Goal: Task Accomplishment & Management: Complete application form

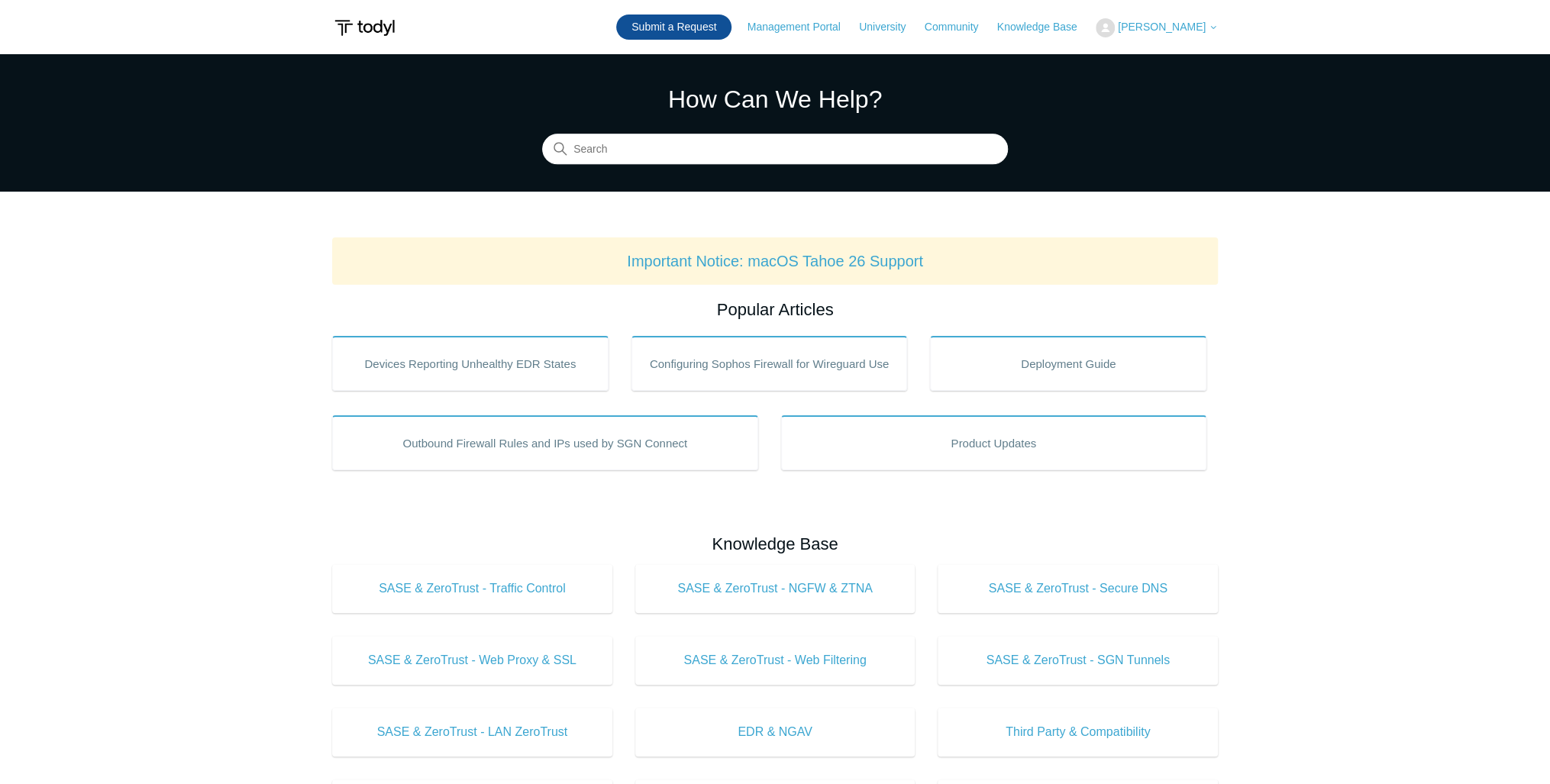
click at [704, 21] on link "Submit a Request" at bounding box center [673, 27] width 115 height 25
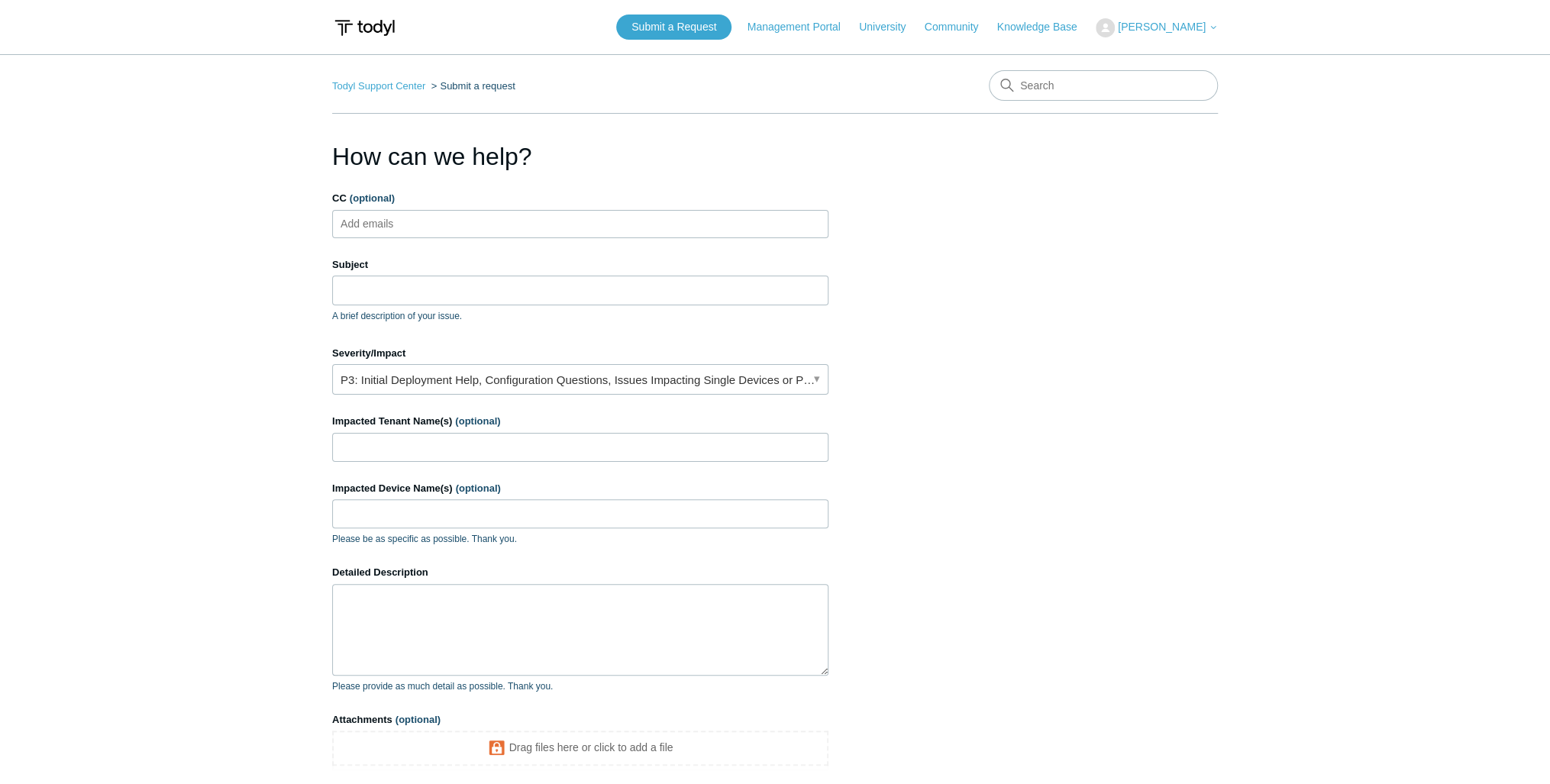
click at [393, 222] on input "CC (optional)" at bounding box center [380, 224] width 91 height 23
click at [288, 276] on main "Todyl Support Center Submit a request How can we help? CC (optional) Add emails…" at bounding box center [775, 448] width 1550 height 787
click at [371, 289] on input "Subject" at bounding box center [580, 290] width 496 height 29
click at [412, 226] on input "CC (optional)" at bounding box center [380, 224] width 91 height 23
click at [628, 385] on link "P3: Initial Deployment Help, Configuration Questions, Issues Impacting Single D…" at bounding box center [580, 379] width 496 height 30
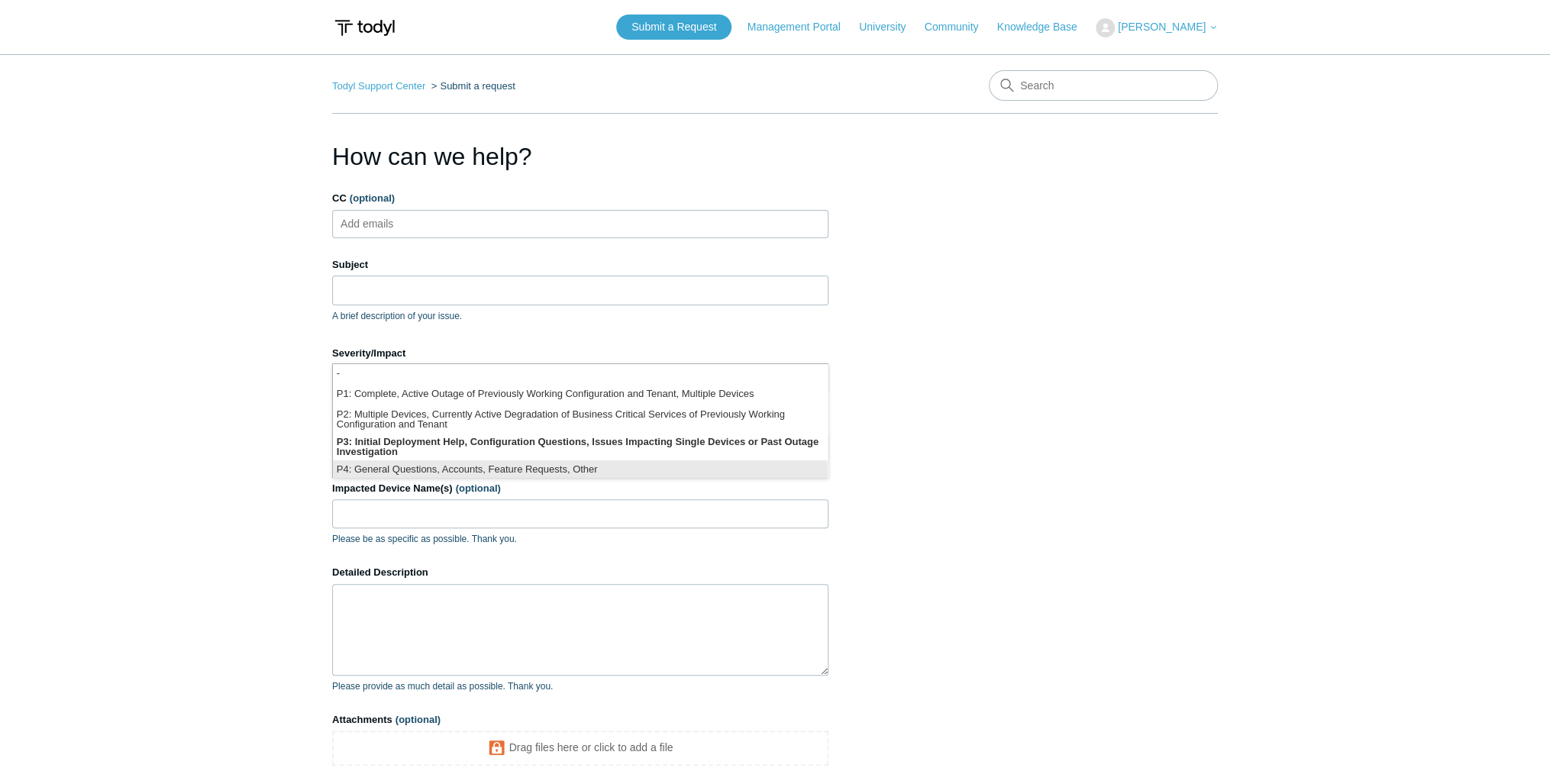
scroll to position [3, 0]
click at [487, 436] on li "P3: Initial Deployment Help, Configuration Questions, Issues Impacting Single D…" at bounding box center [580, 443] width 495 height 28
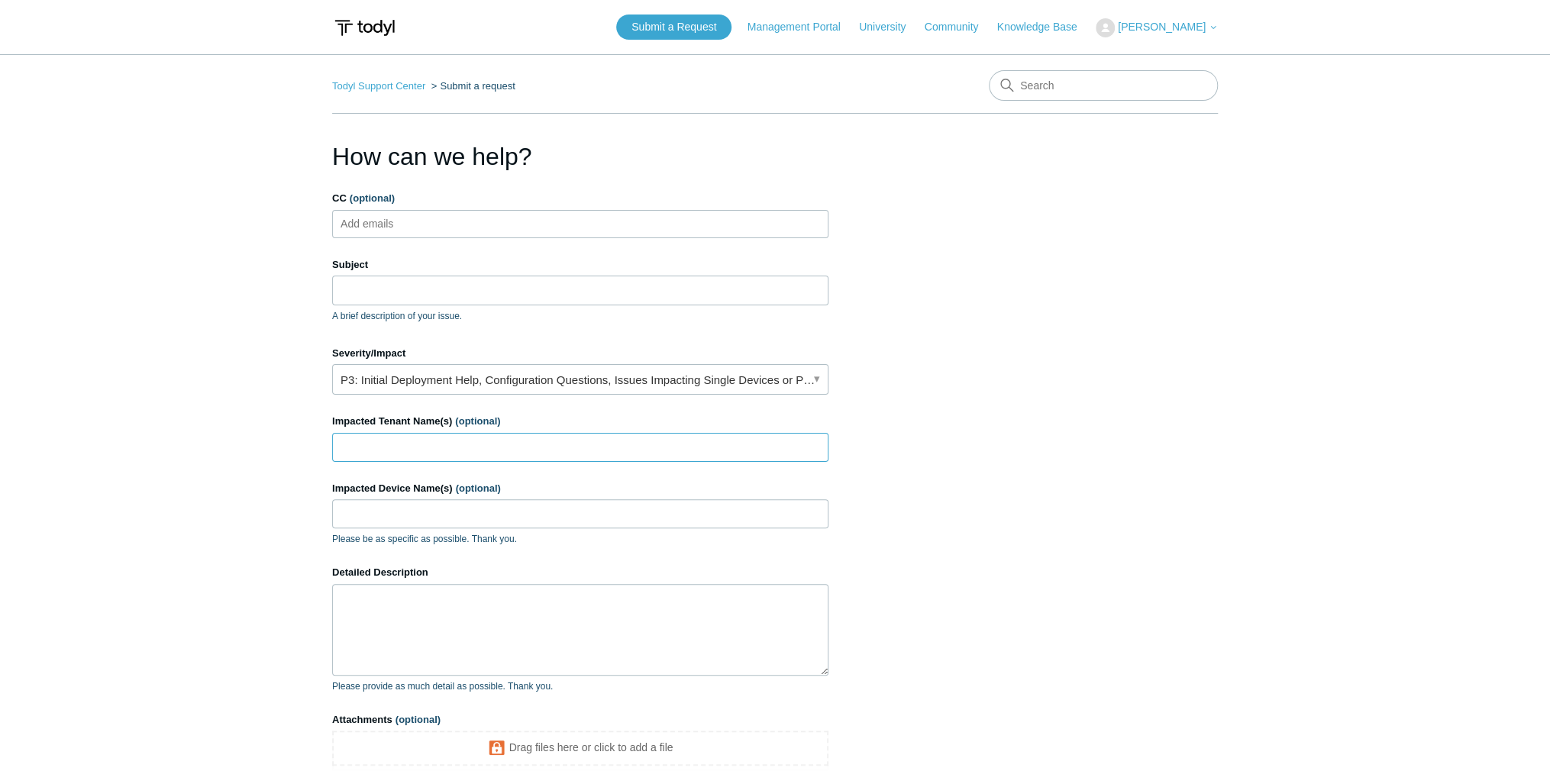
click at [415, 452] on input "Impacted Tenant Name(s) (optional)" at bounding box center [580, 448] width 496 height 29
click at [472, 437] on input "Impacted Tenant Name(s) (optional)" at bounding box center [580, 448] width 496 height 29
paste input "[PERSON_NAME] Law Offices, LLC"
type input "[PERSON_NAME] Law Offices, LLC"
click at [407, 510] on input "Impacted Device Name(s) (optional)" at bounding box center [580, 514] width 496 height 29
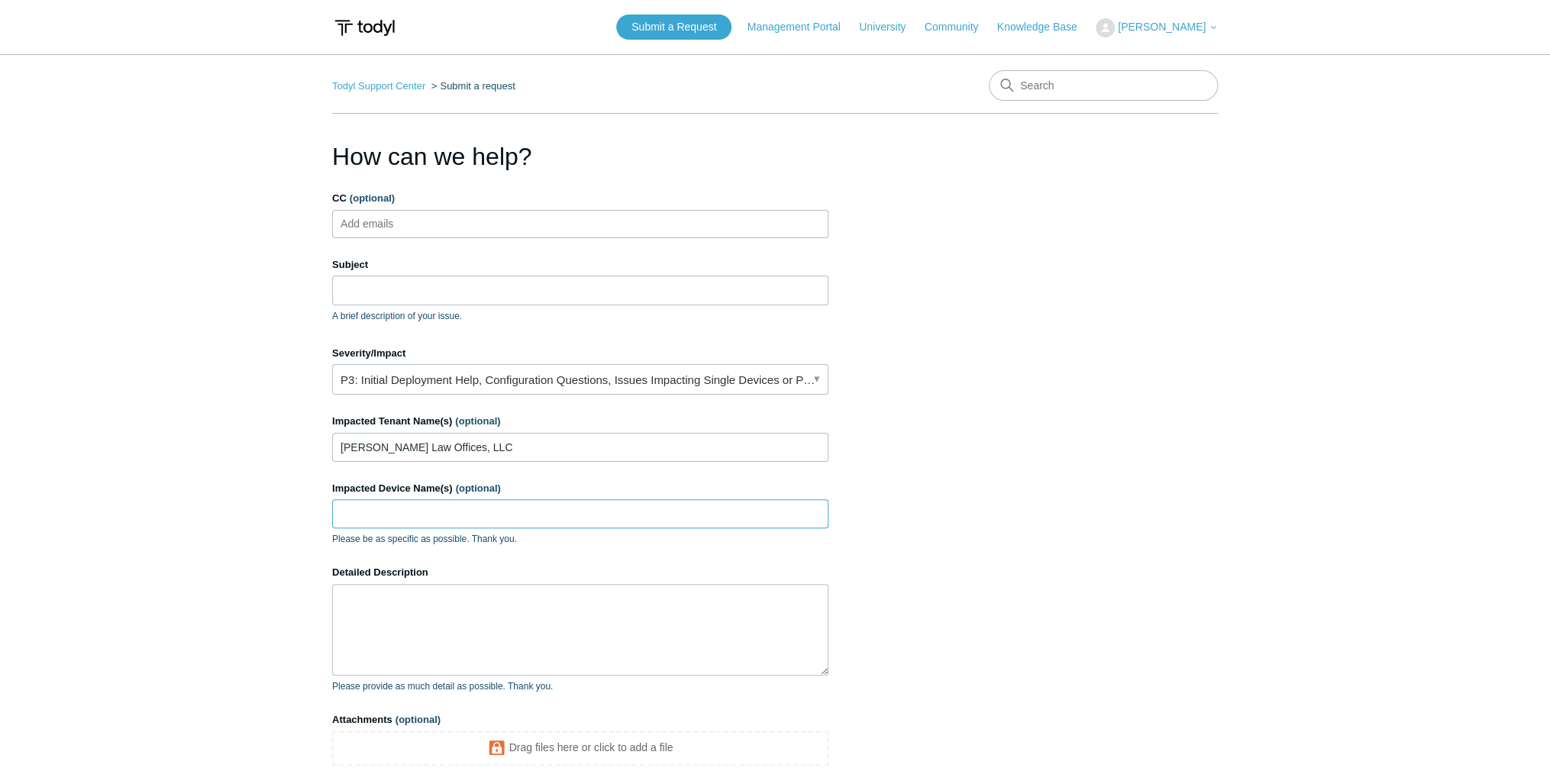
paste input "DESKTOP-24083FB Add to favorites"
drag, startPoint x: 441, startPoint y: 515, endPoint x: 614, endPoint y: 517, distance: 173.0
click at [608, 516] on input "DESKTOP-24083FB Add to favorites" at bounding box center [580, 514] width 496 height 29
type input "DESKTOP-24083FB"
click at [470, 622] on textarea "Detailed Description" at bounding box center [580, 630] width 496 height 91
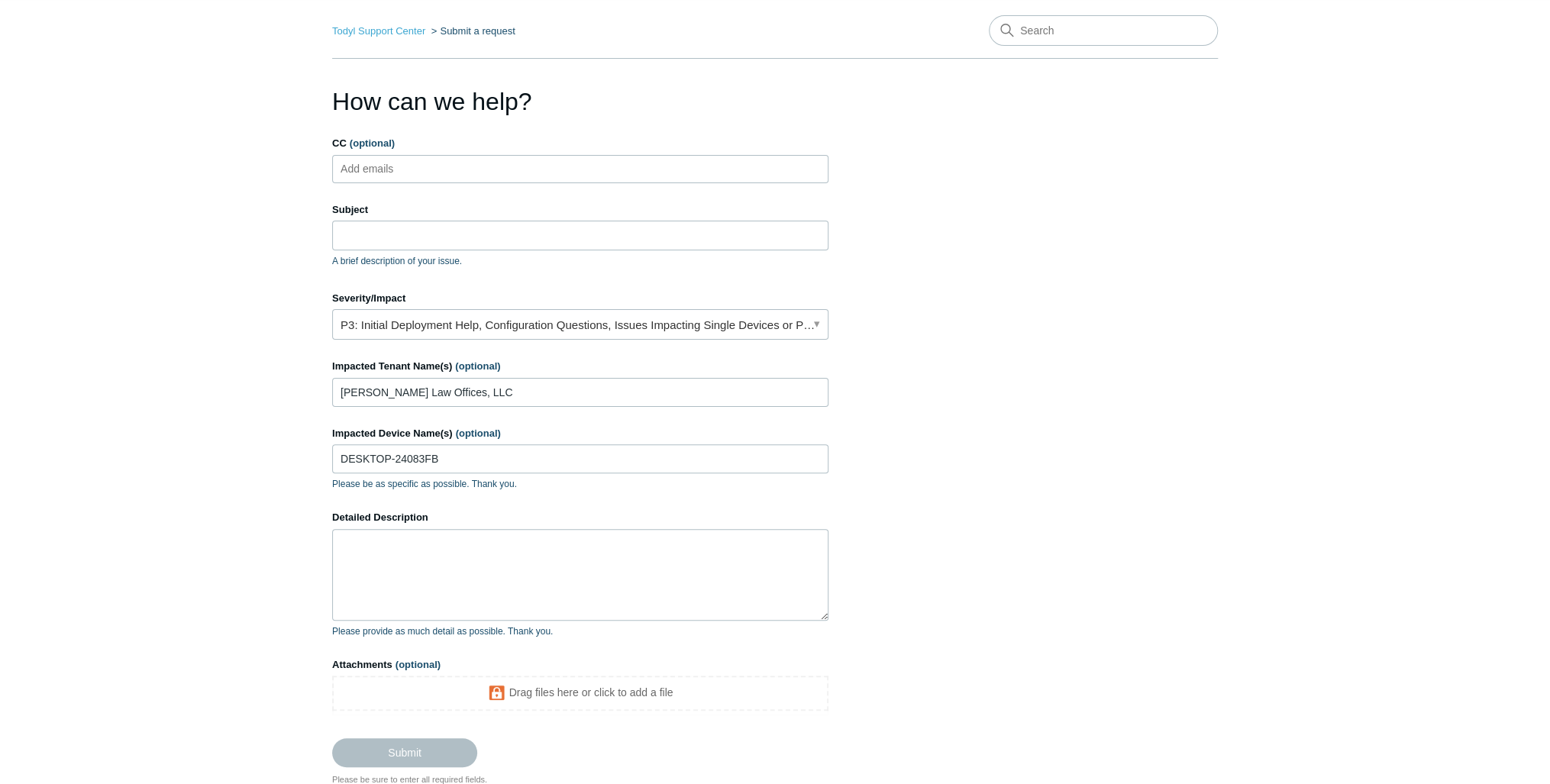
scroll to position [162, 0]
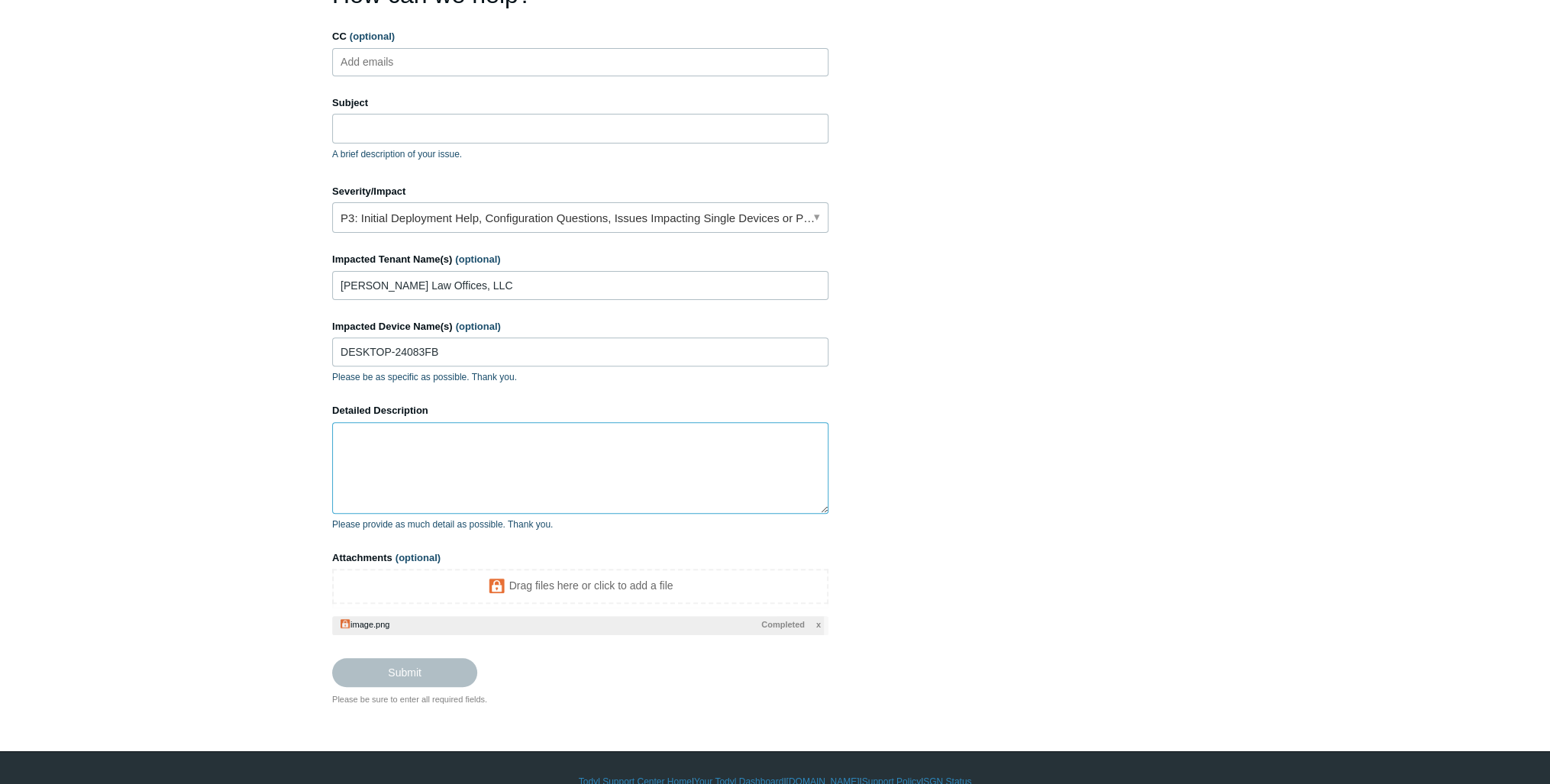
click at [473, 461] on textarea "Detailed Description" at bounding box center [580, 468] width 496 height 91
paste textarea "On [PERSON_NAME] Surface, SGN fails to start correctly. Initially stuck at “Sta…"
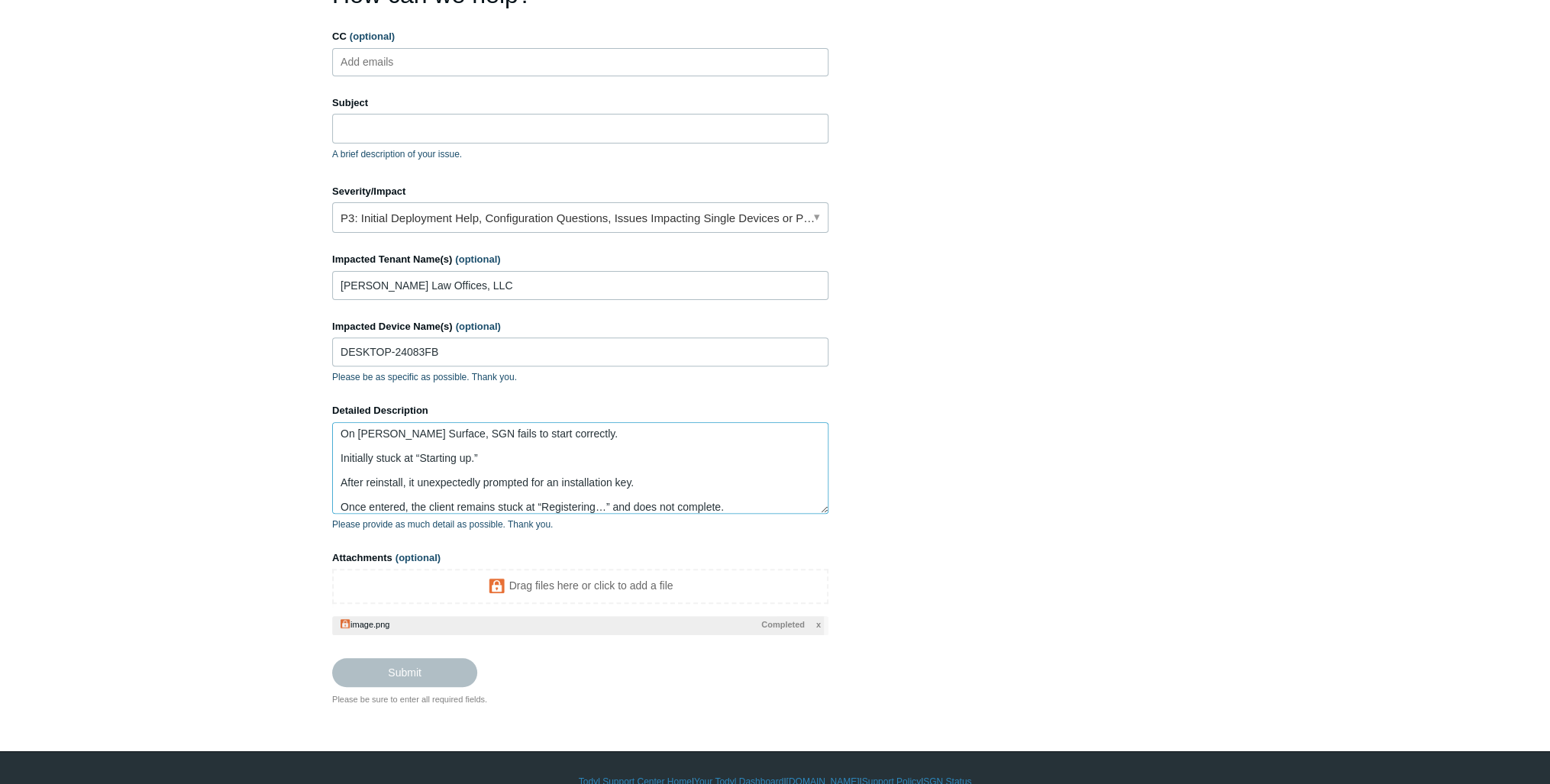
scroll to position [0, 0]
drag, startPoint x: 589, startPoint y: 427, endPoint x: 302, endPoint y: 411, distance: 287.4
click at [302, 411] on main "Todyl Support Center Submit a request How can we help? CC (optional) Add emails…" at bounding box center [775, 298] width 1550 height 813
drag, startPoint x: 453, startPoint y: 347, endPoint x: 320, endPoint y: 347, distance: 133.0
click at [320, 347] on main "Todyl Support Center Submit a request How can we help? CC (optional) Add emails…" at bounding box center [775, 298] width 1550 height 813
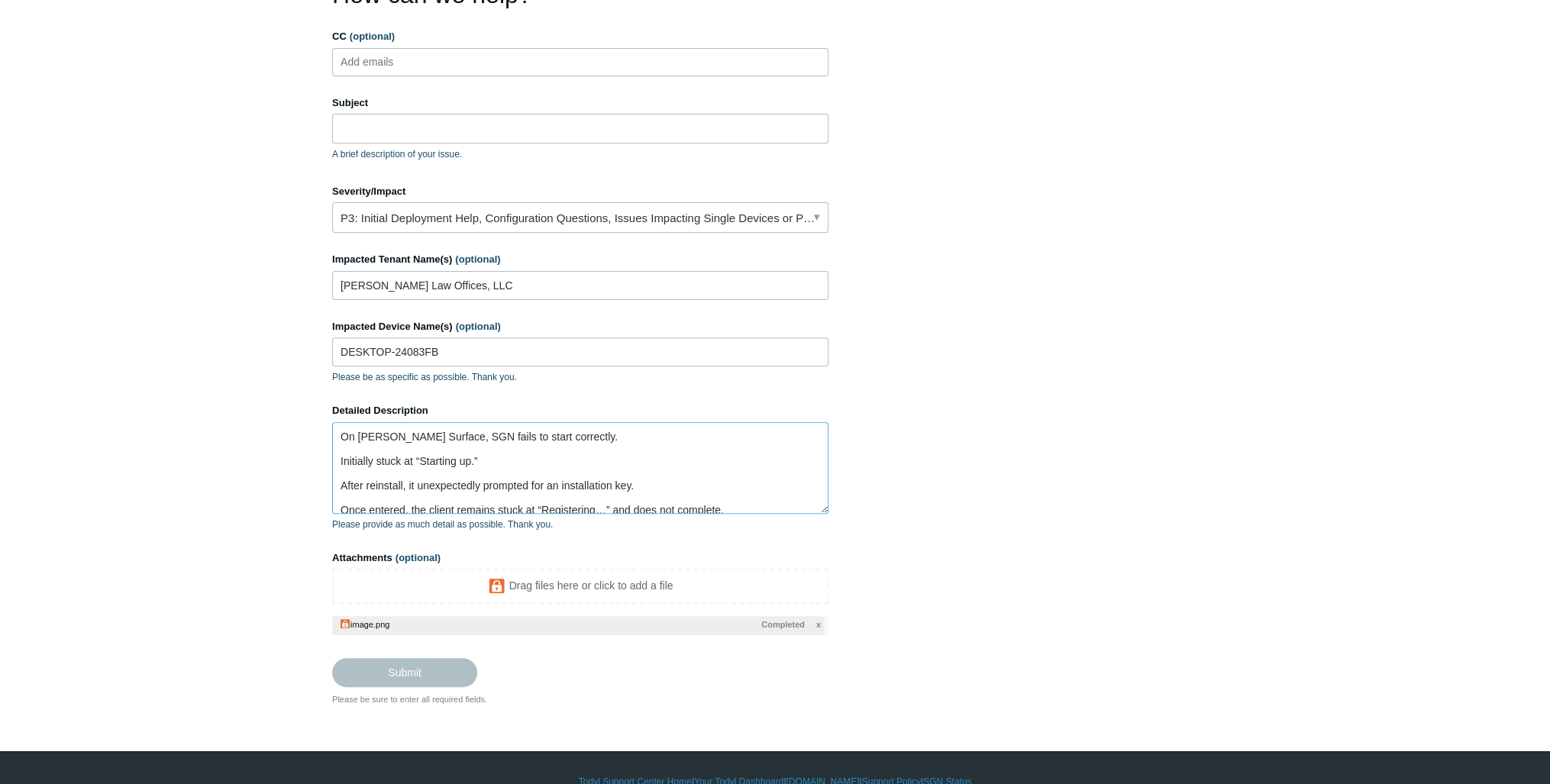
click at [385, 430] on textarea "On [PERSON_NAME] Surface, SGN fails to start correctly. Initially stuck at “Sta…" at bounding box center [580, 468] width 496 height 91
drag, startPoint x: 360, startPoint y: 433, endPoint x: 430, endPoint y: 437, distance: 70.1
click at [430, 437] on textarea "On [PERSON_NAME] Surface, SGN fails to start correctly. Initially stuck at “Sta…" at bounding box center [580, 468] width 496 height 91
paste textarea "DESKTOP-24083FB"
click at [494, 437] on textarea "On DESKTOP-24083FB, SGN fails to start correctly. Initially stuck at “Starting …" at bounding box center [580, 468] width 496 height 91
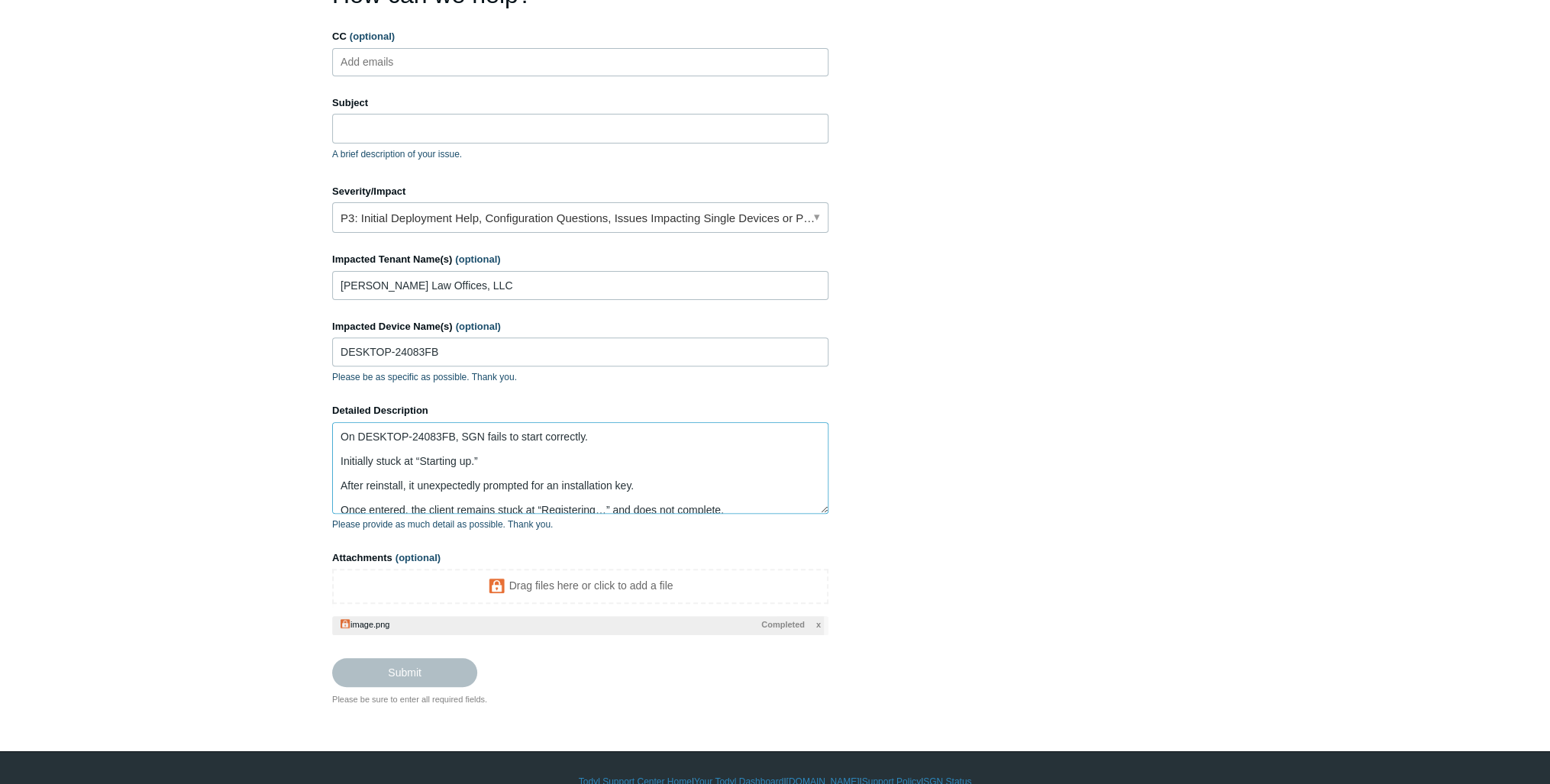
click at [494, 437] on textarea "On DESKTOP-24083FB, SGN fails to start correctly. Initially stuck at “Starting …" at bounding box center [580, 468] width 496 height 91
click at [605, 463] on textarea "On DESKTOP-24083FB, SGN initially failed to start correctly. Initially stuck at…" at bounding box center [580, 468] width 496 height 91
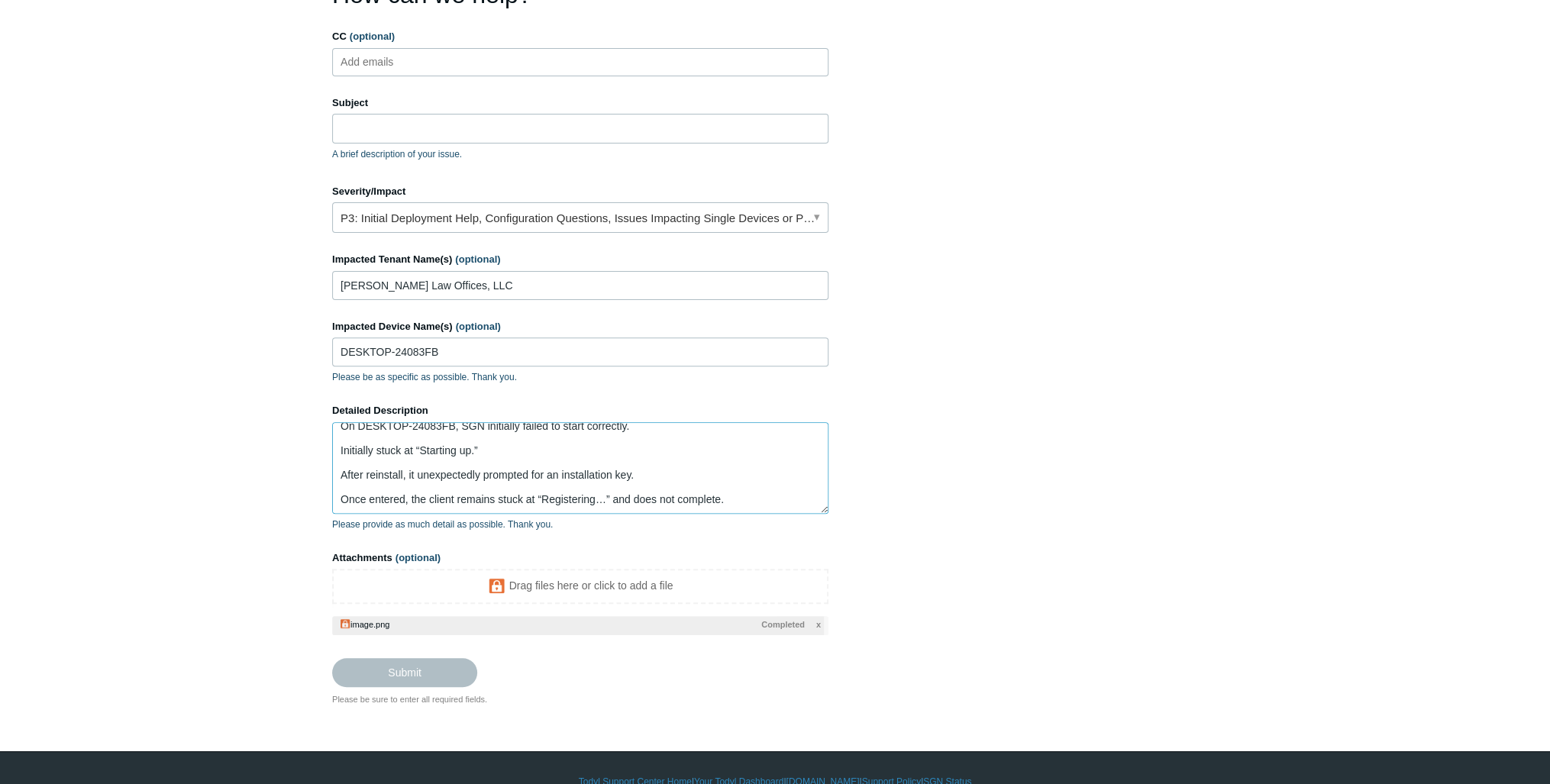
click at [629, 472] on textarea "On DESKTOP-24083FB, SGN initially failed to start correctly. Initially stuck at…" at bounding box center [580, 468] width 496 height 91
type textarea "On DESKTOP-24083FB, SGN initially failed to start correctly. Initially stuck at…"
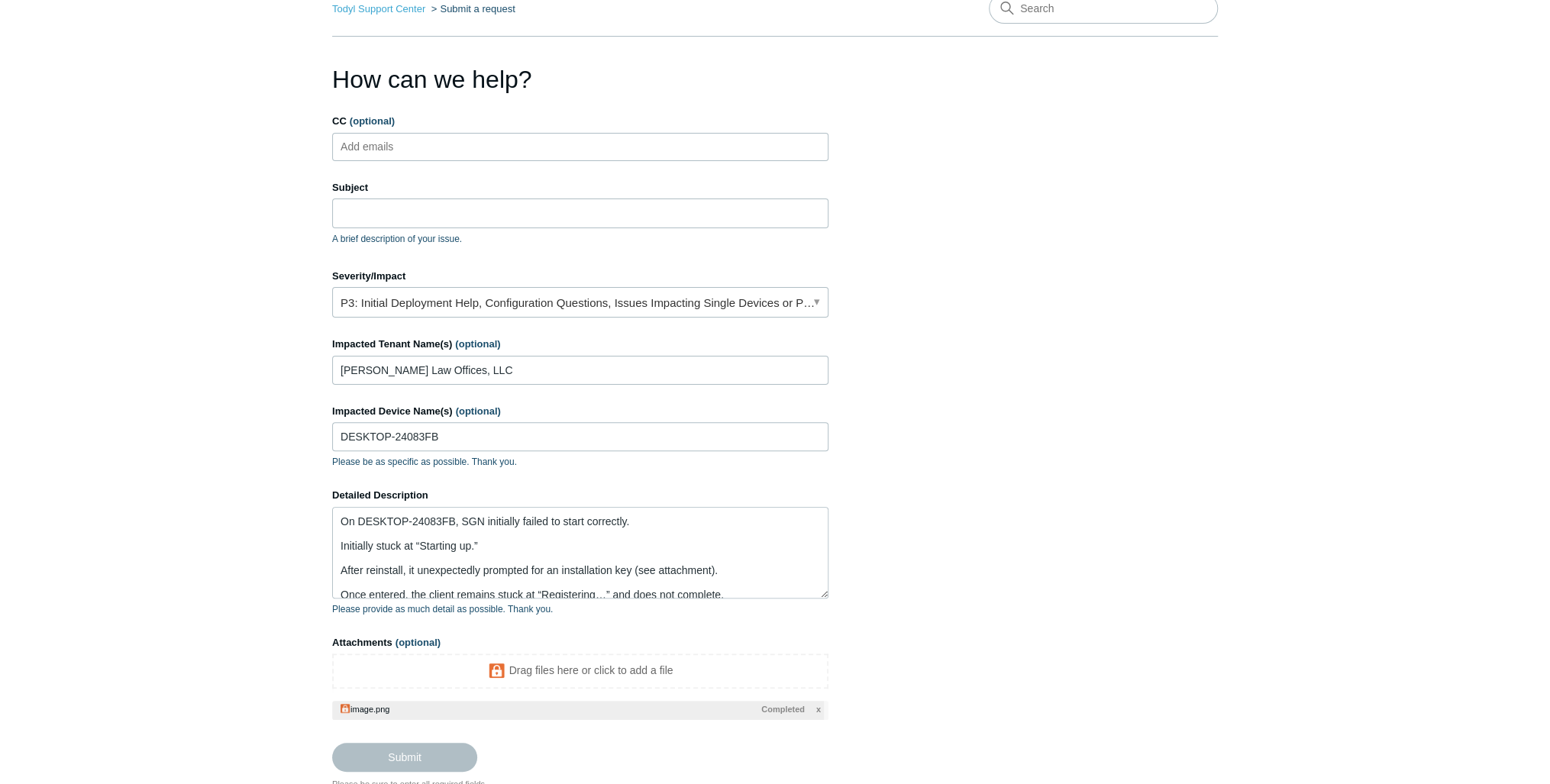
scroll to position [66, 0]
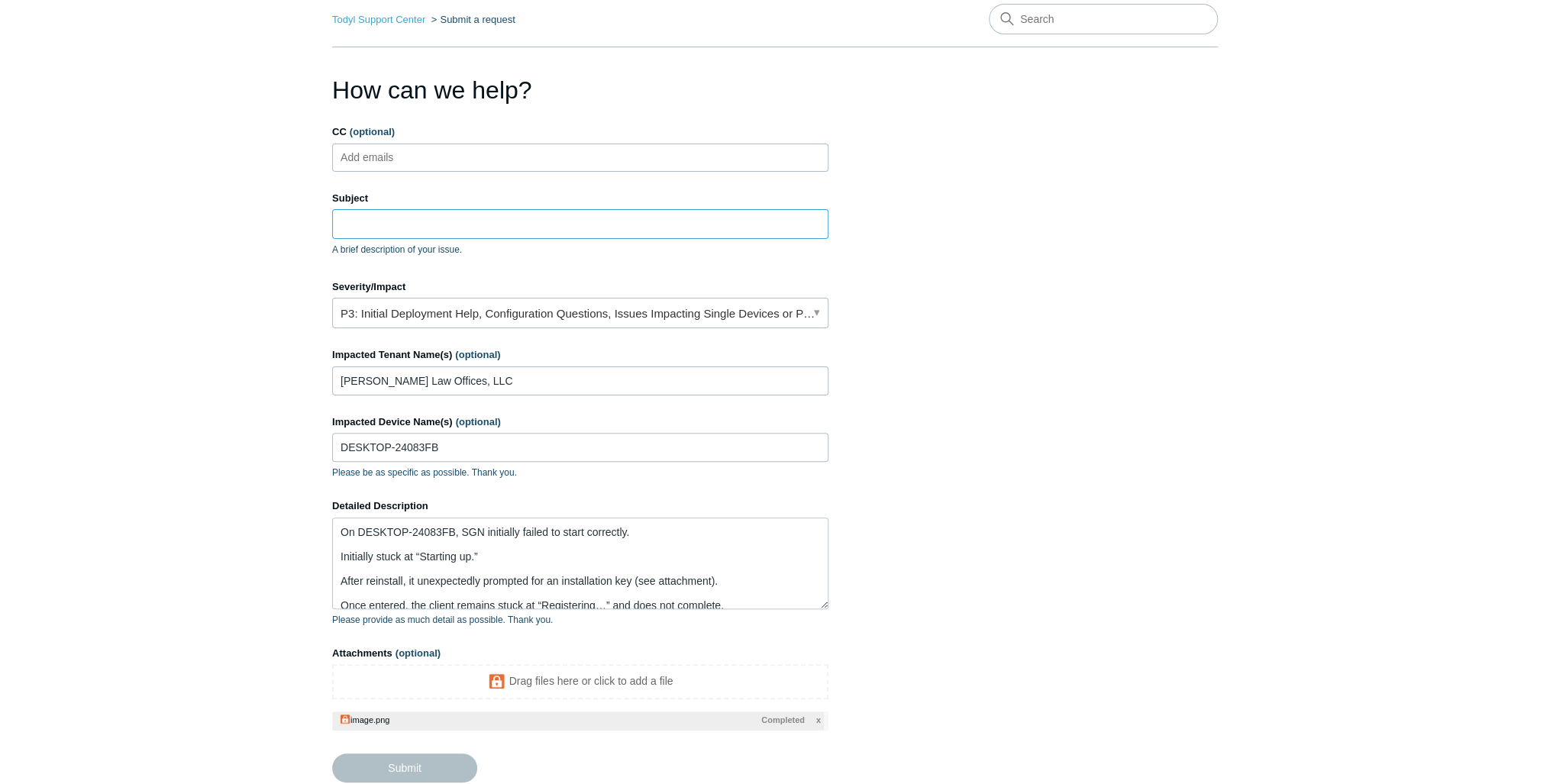
click at [412, 215] on input "Subject" at bounding box center [580, 224] width 496 height 29
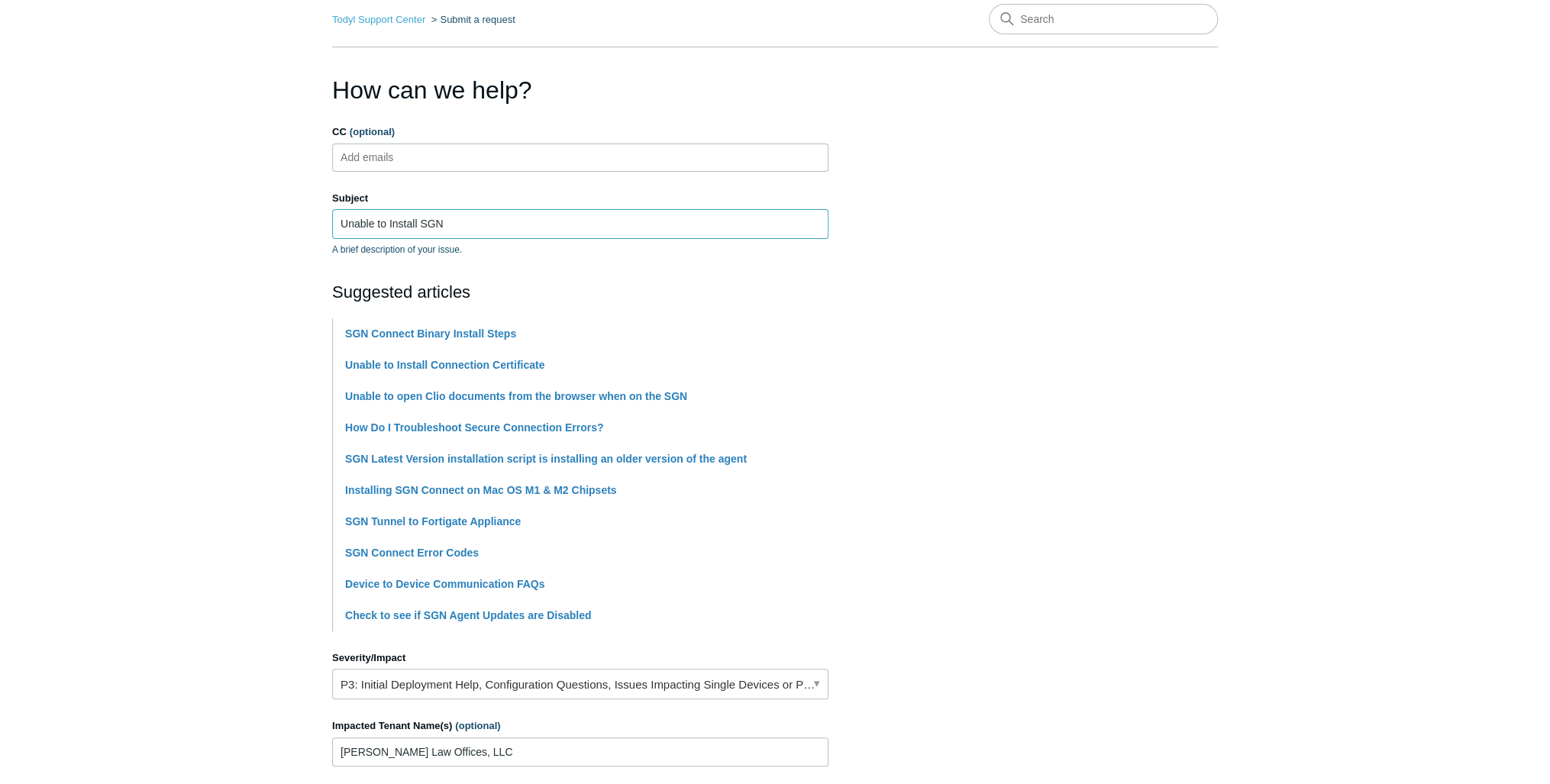
type input "Unable to Install SGN"
click at [269, 315] on main "Todyl Support Center Submit a request How can we help? CC (optional) Add emails…" at bounding box center [775, 570] width 1550 height 1165
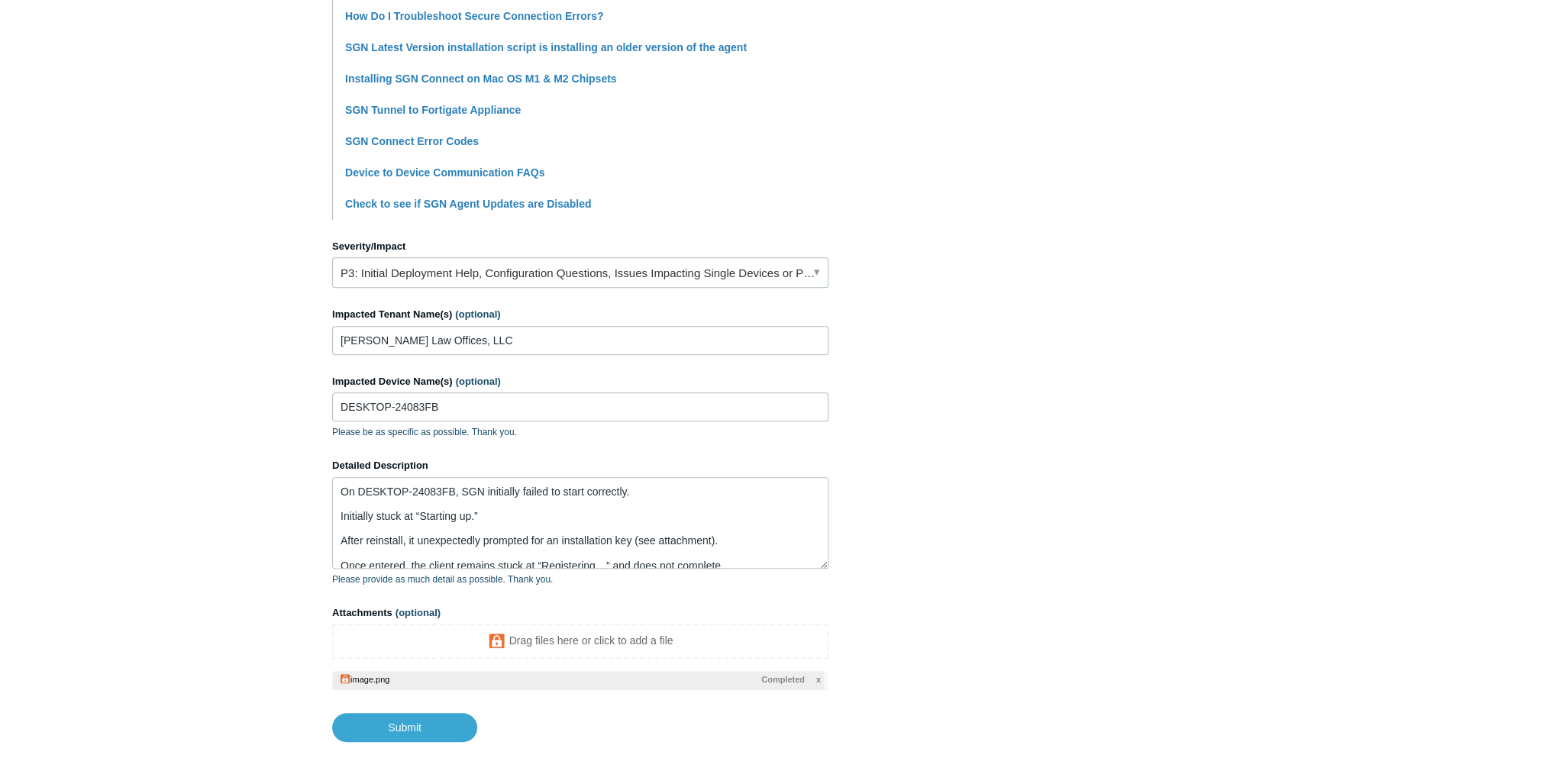
scroll to position [541, 0]
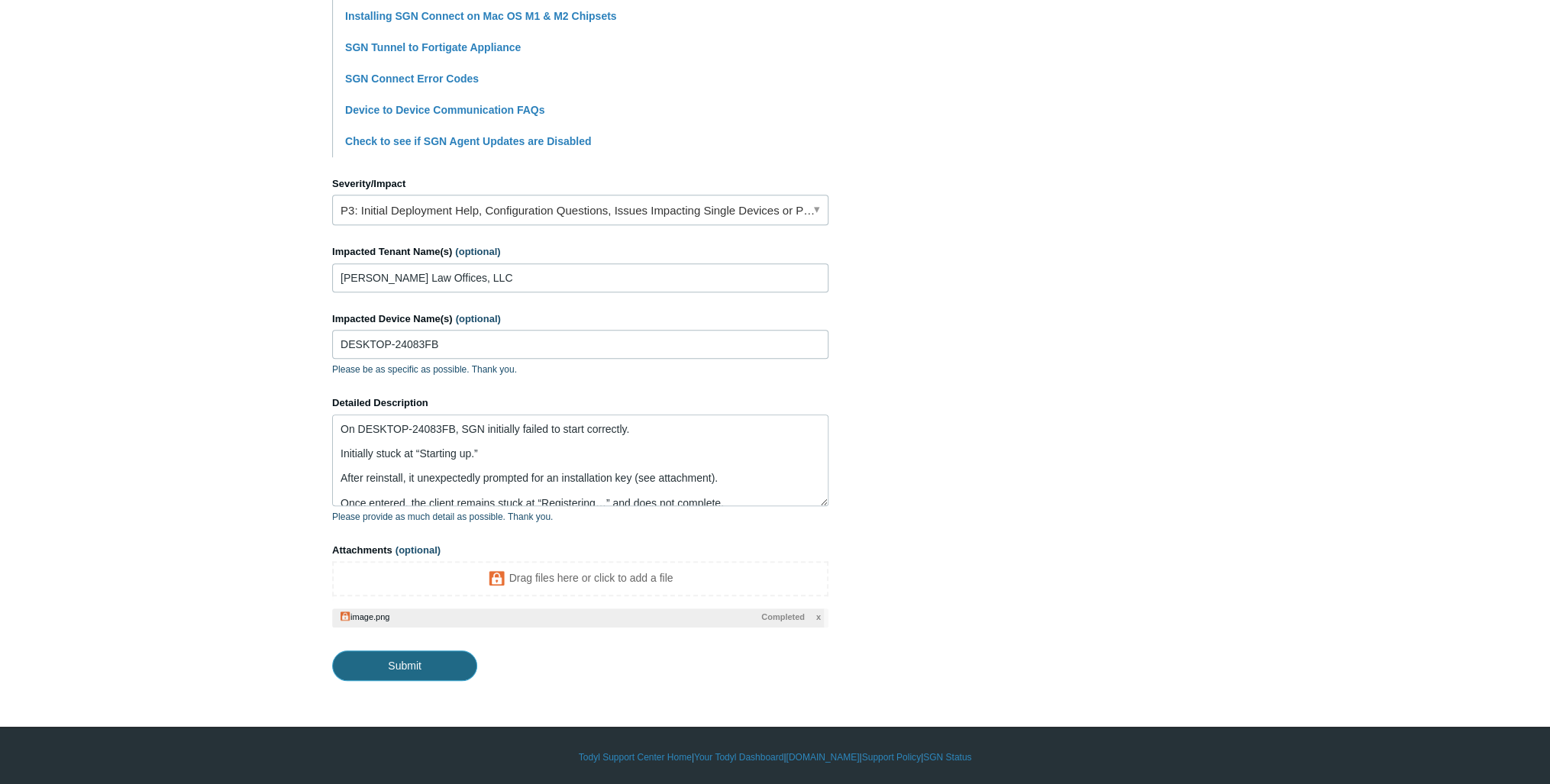
click at [407, 672] on input "Submit" at bounding box center [405, 665] width 145 height 30
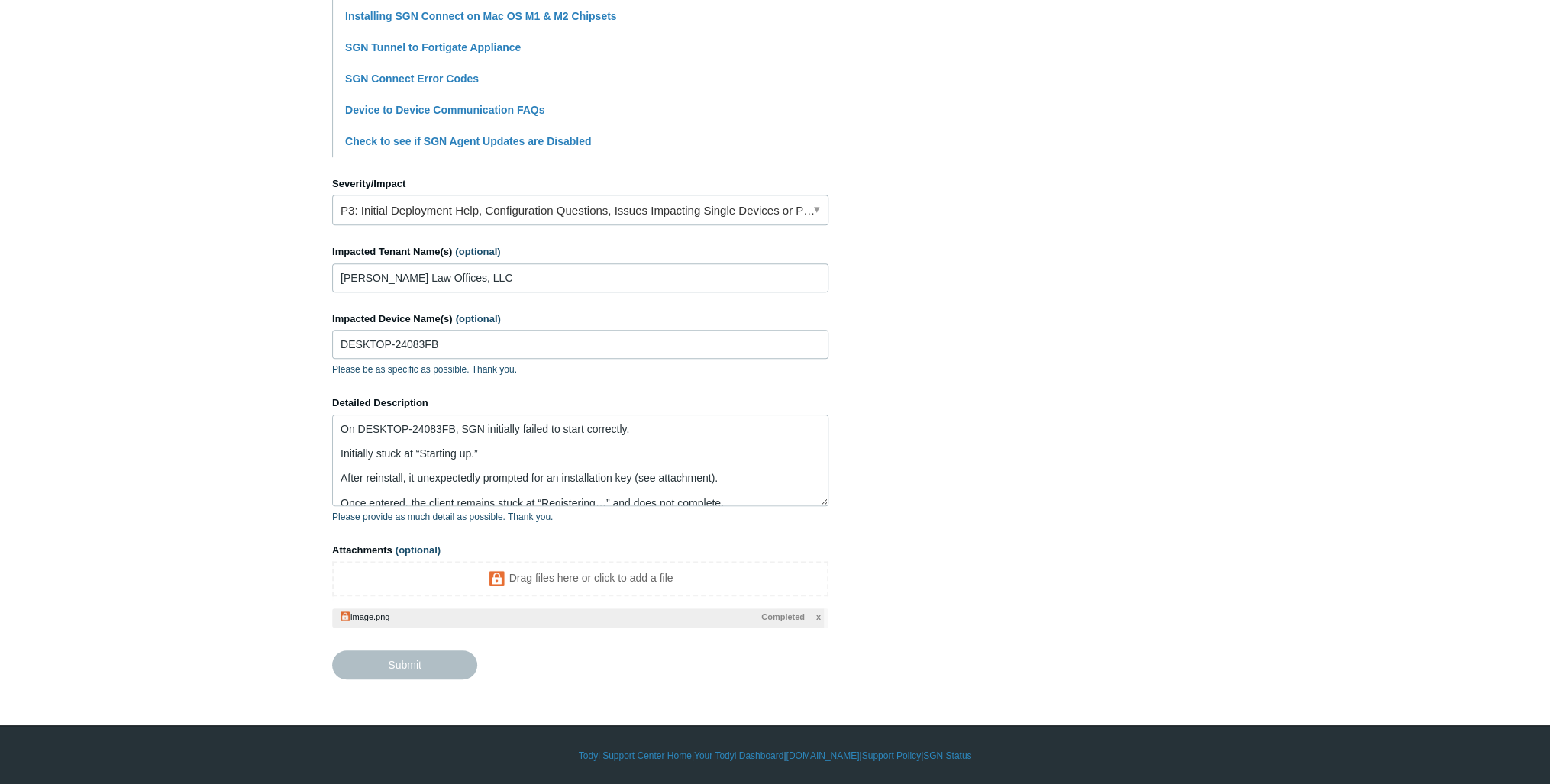
type textarea "On DESKTOP-24083FB, SGN initially failed to start correctly. Initially stuck at…"
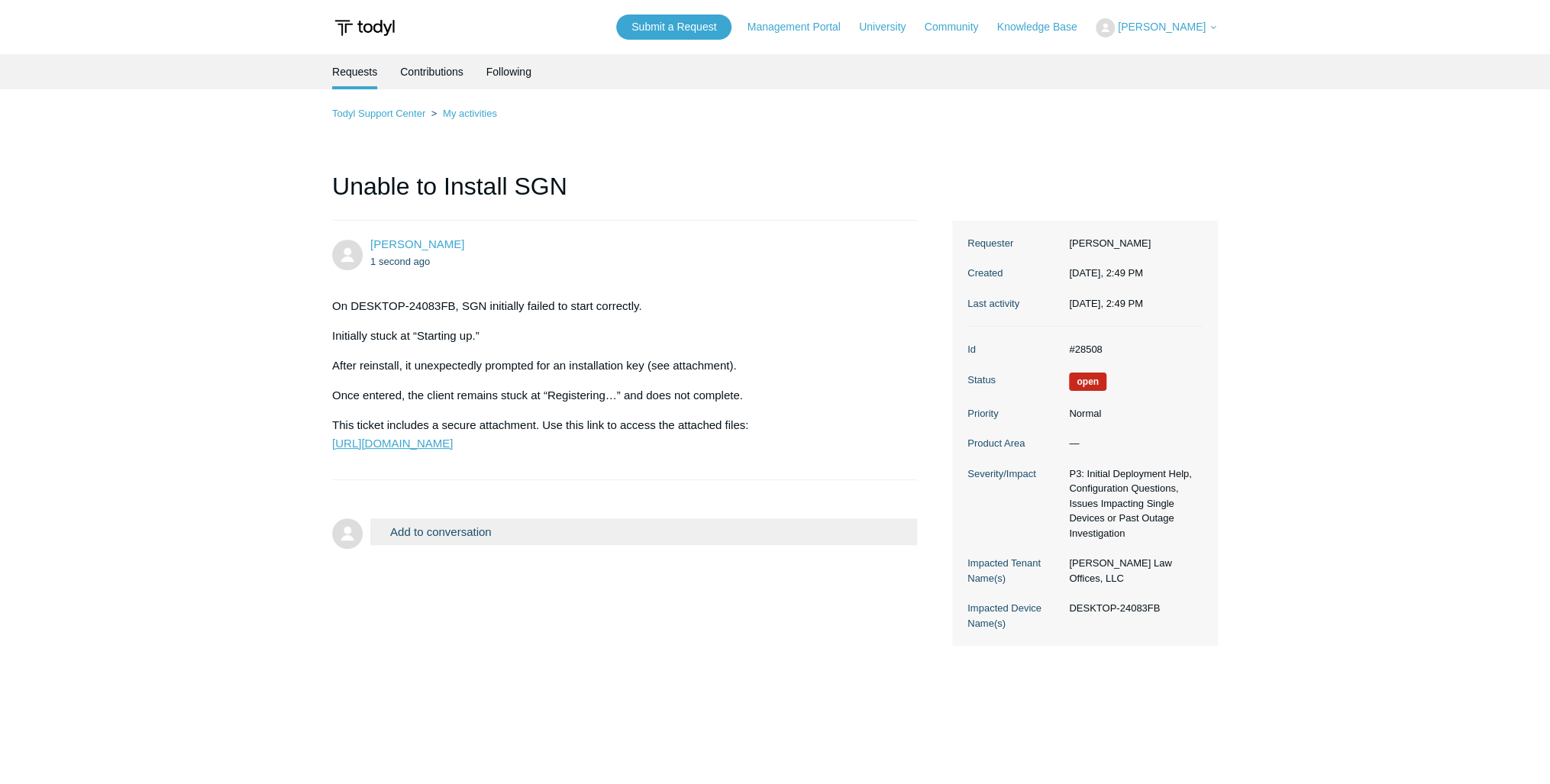
click at [427, 446] on link "https://todyl.sendsafely.com/receive/?thread=P95J-GEC5&packageCode=ZaPerhowrvDa…" at bounding box center [393, 443] width 121 height 13
